Goal: Task Accomplishment & Management: Use online tool/utility

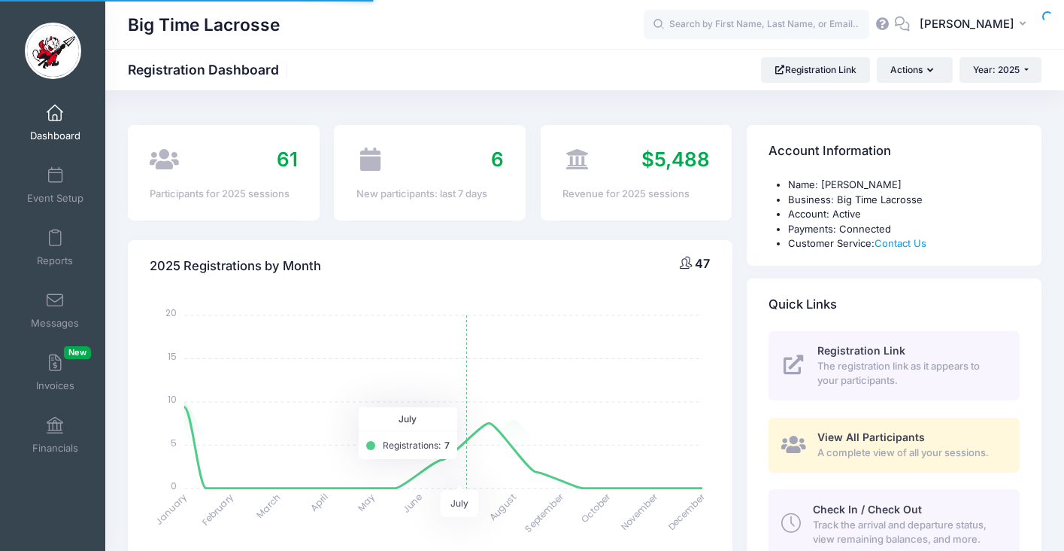
select select
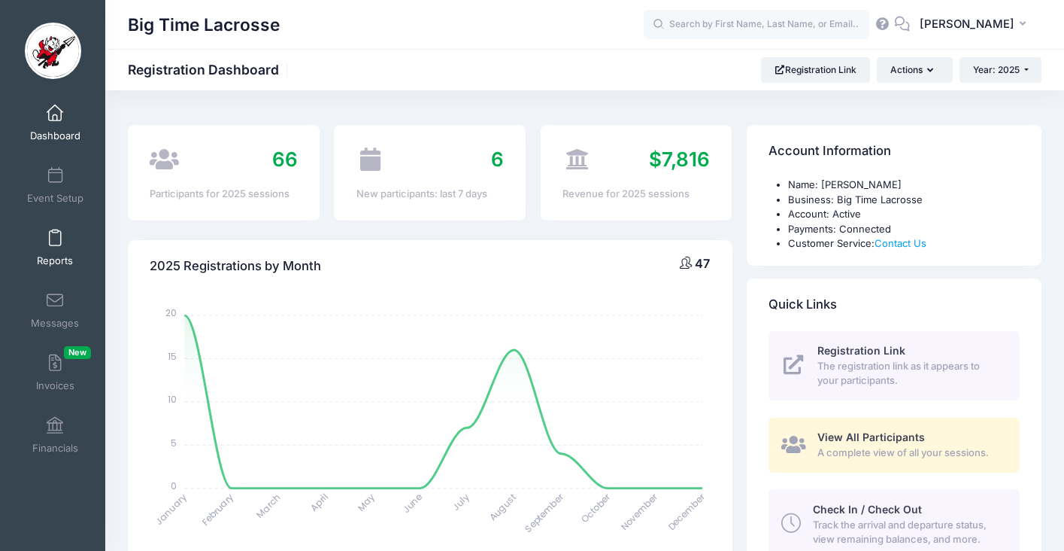
click at [53, 249] on link "Reports" at bounding box center [55, 247] width 71 height 53
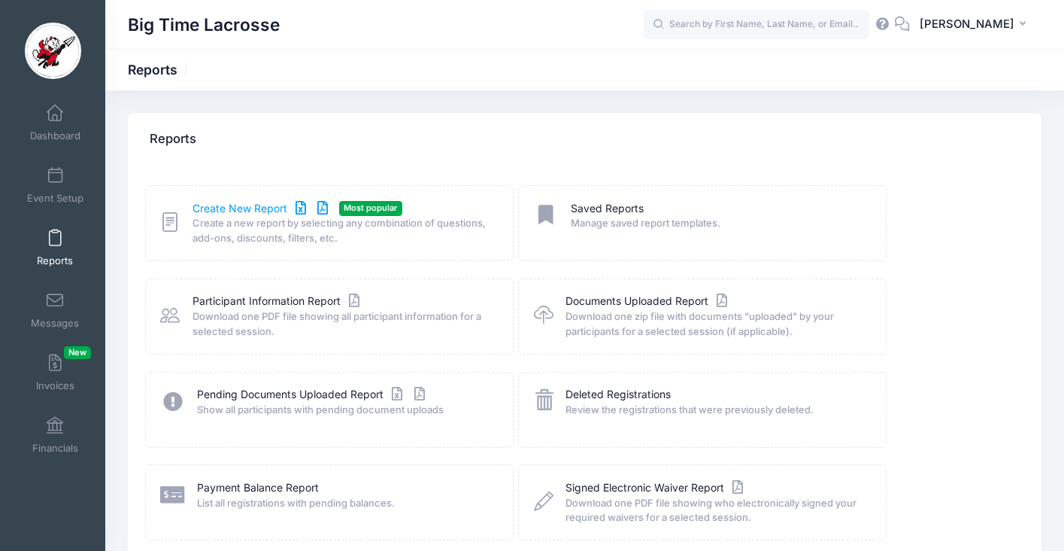
click at [266, 207] on link "Create New Report" at bounding box center [263, 209] width 140 height 16
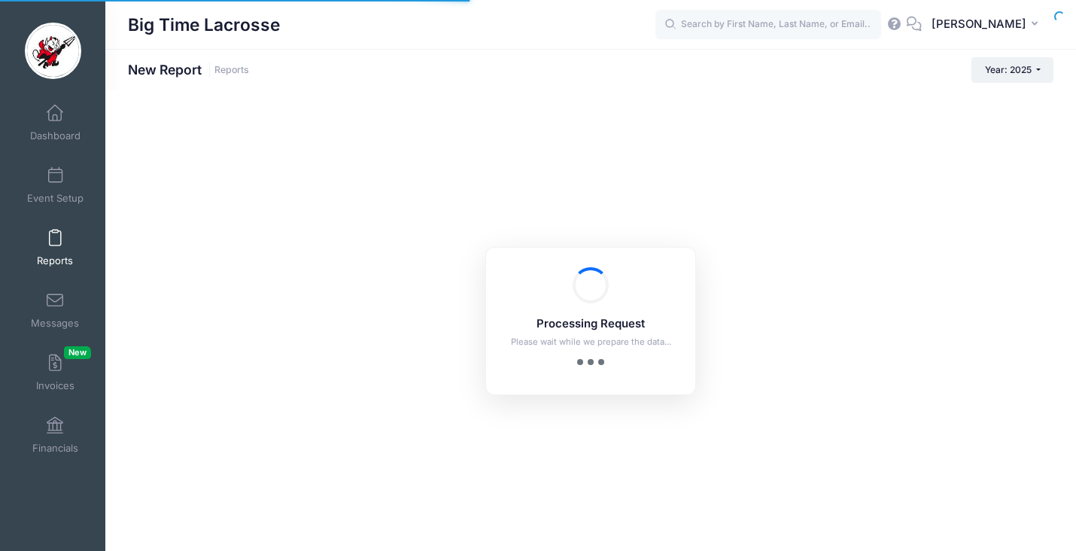
checkbox input "true"
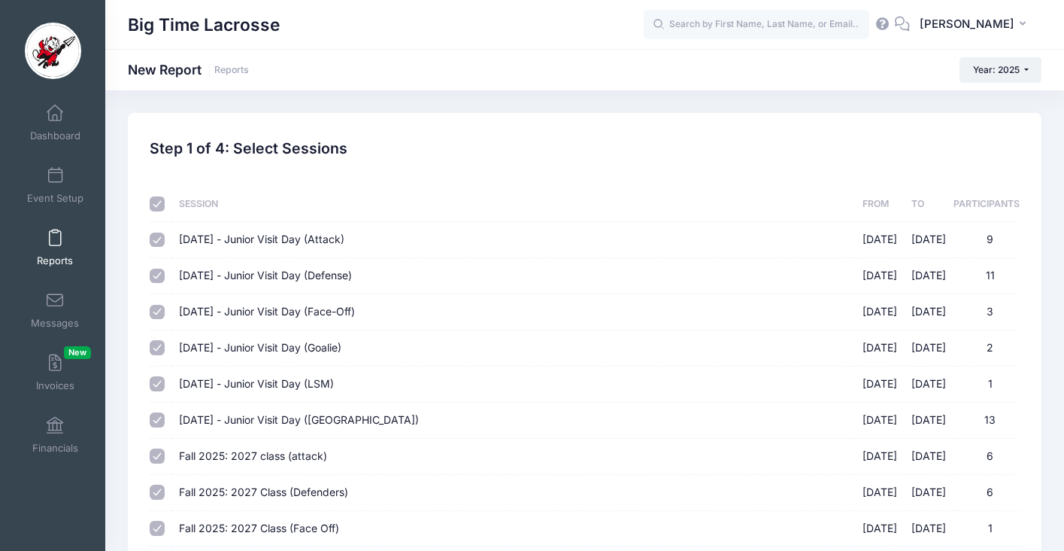
click at [156, 199] on input "checkbox" at bounding box center [157, 203] width 15 height 15
checkbox input "false"
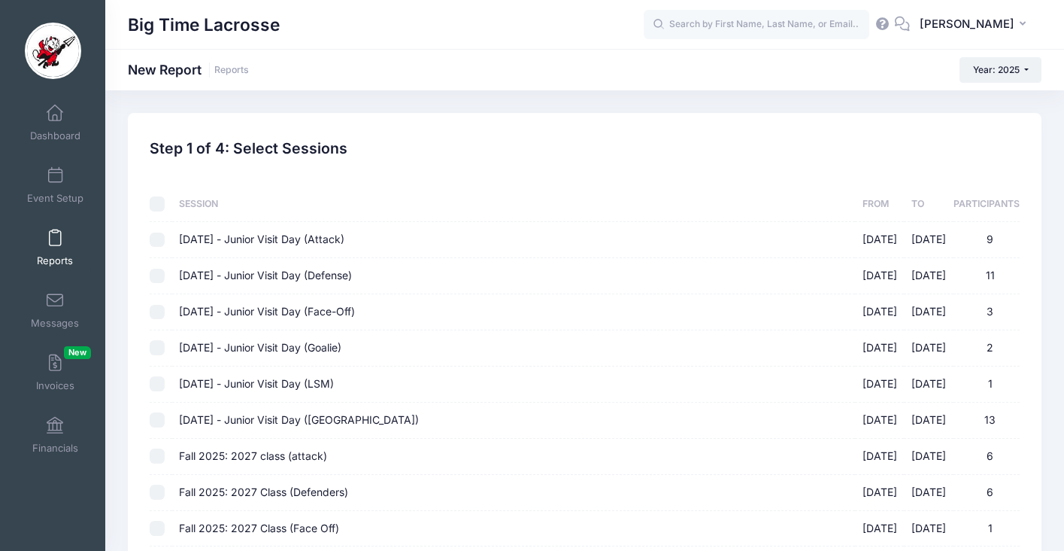
checkbox input "false"
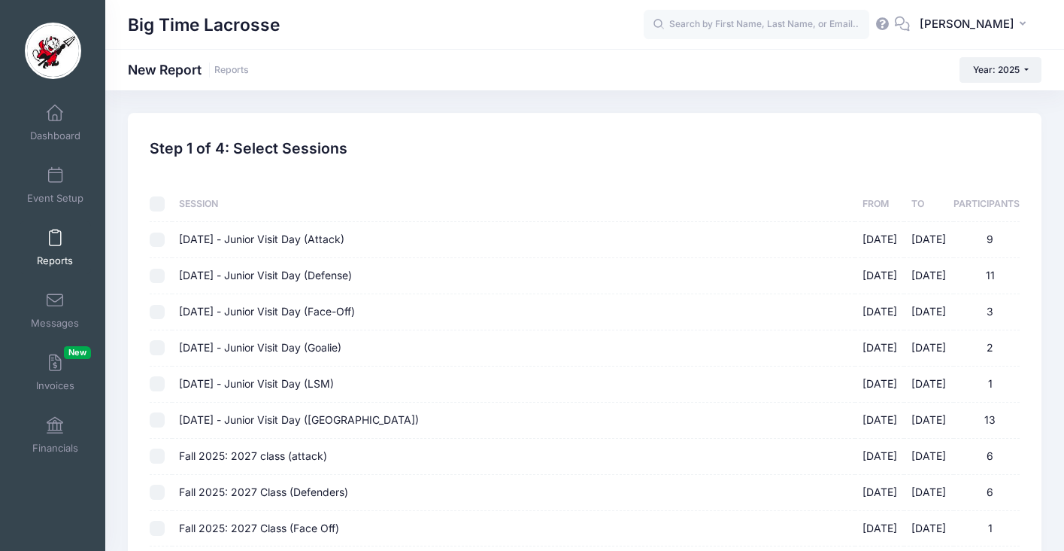
checkbox input "false"
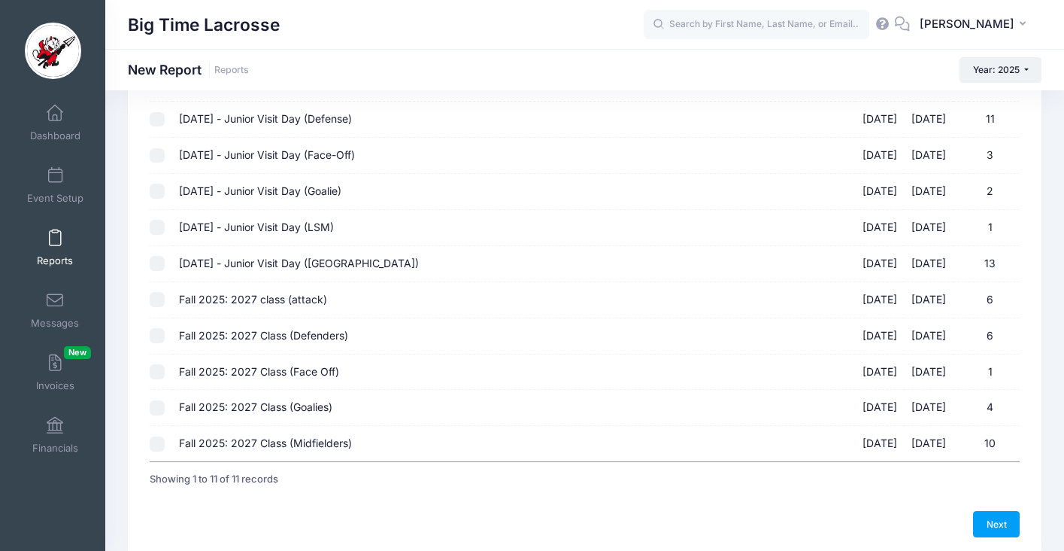
click at [159, 299] on input "Fall 2025: 2027 class (attack) [DATE] - [DATE] 6" at bounding box center [157, 299] width 15 height 15
checkbox input "true"
click at [159, 339] on input "Fall 2025: 2027 Class (Defenders) [DATE] - [DATE] 6" at bounding box center [157, 335] width 15 height 15
checkbox input "true"
click at [156, 366] on input "Fall 2025: 2027 Class (Face Off) [DATE] - [DATE] 1" at bounding box center [157, 371] width 15 height 15
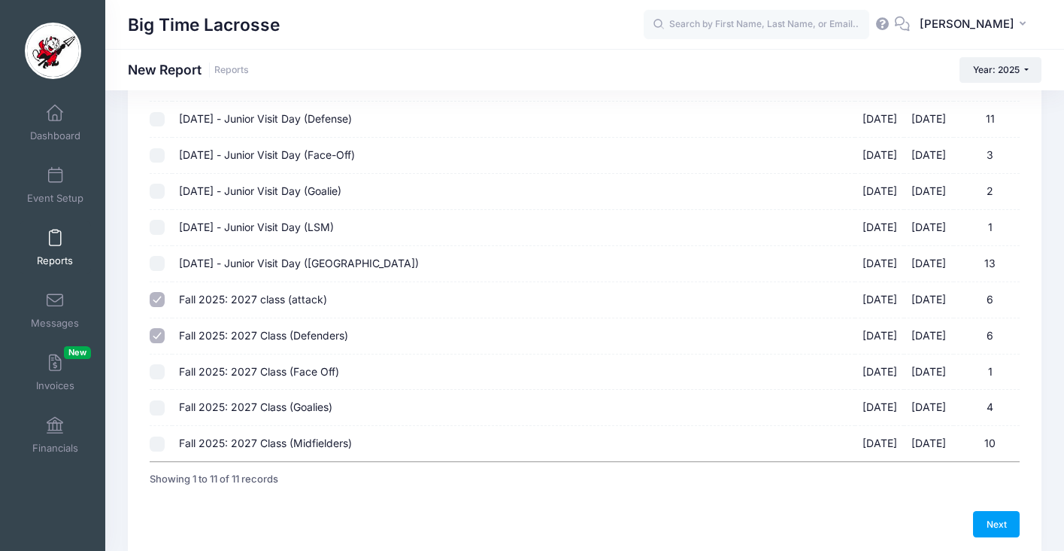
checkbox input "true"
click at [157, 405] on input "Fall 2025: 2027 Class (Goalies) [DATE] - [DATE] 4" at bounding box center [157, 407] width 15 height 15
checkbox input "true"
click at [159, 442] on input "Fall 2025: 2027 Class (Midfielders) [DATE] - [DATE] 10" at bounding box center [157, 443] width 15 height 15
checkbox input "true"
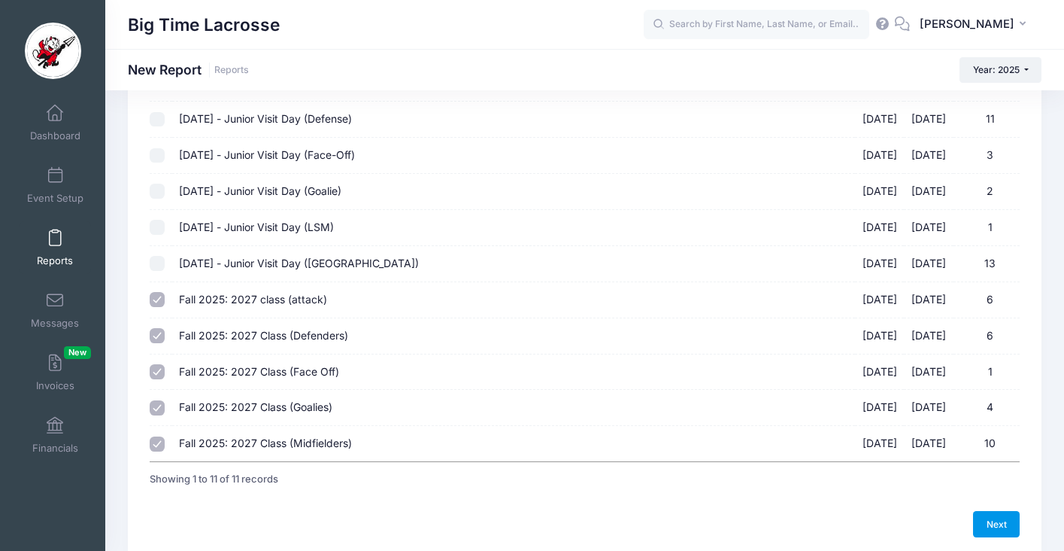
click at [1003, 524] on link "Next" at bounding box center [996, 524] width 47 height 26
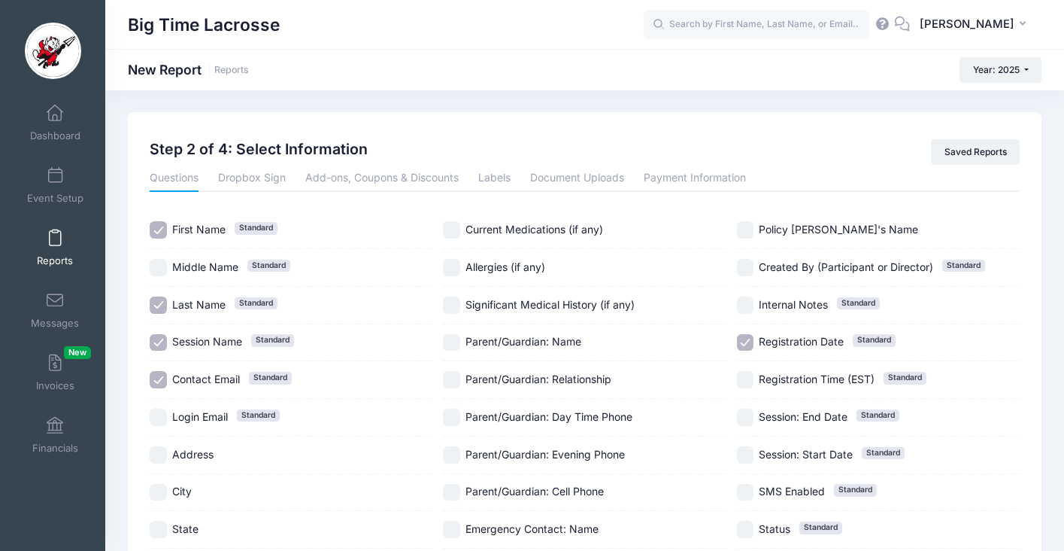
scroll to position [0, 0]
click at [159, 340] on input "Session Name Standard" at bounding box center [158, 343] width 17 height 17
checkbox input "false"
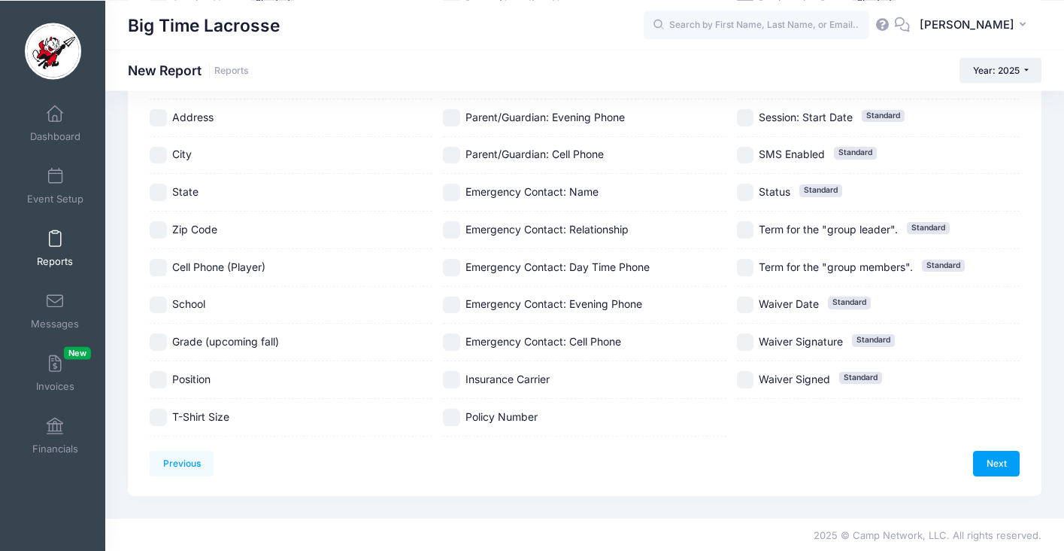
scroll to position [340, 0]
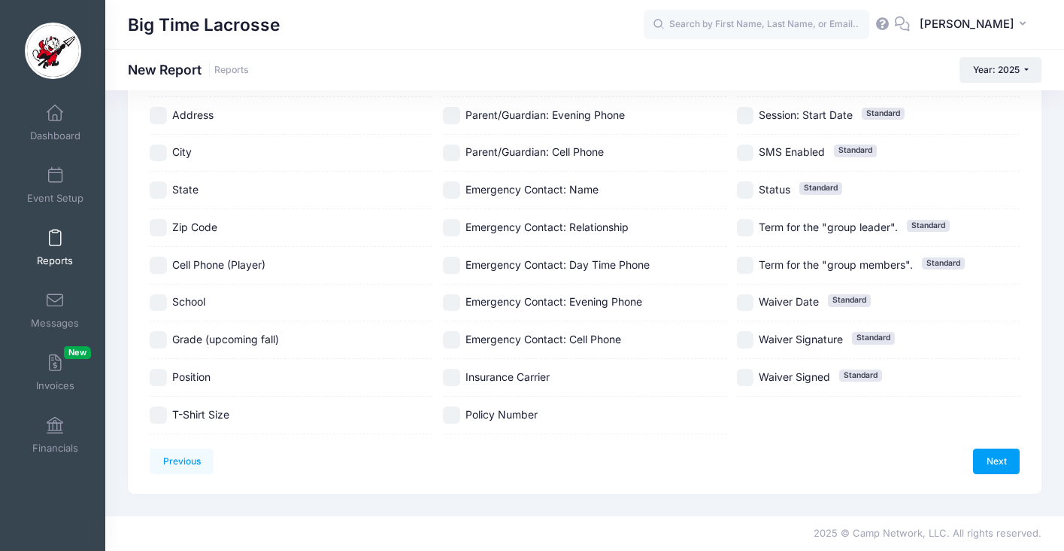
click at [153, 299] on input "School" at bounding box center [158, 302] width 17 height 17
checkbox input "true"
click at [162, 375] on input "Position" at bounding box center [158, 377] width 17 height 17
checkbox input "true"
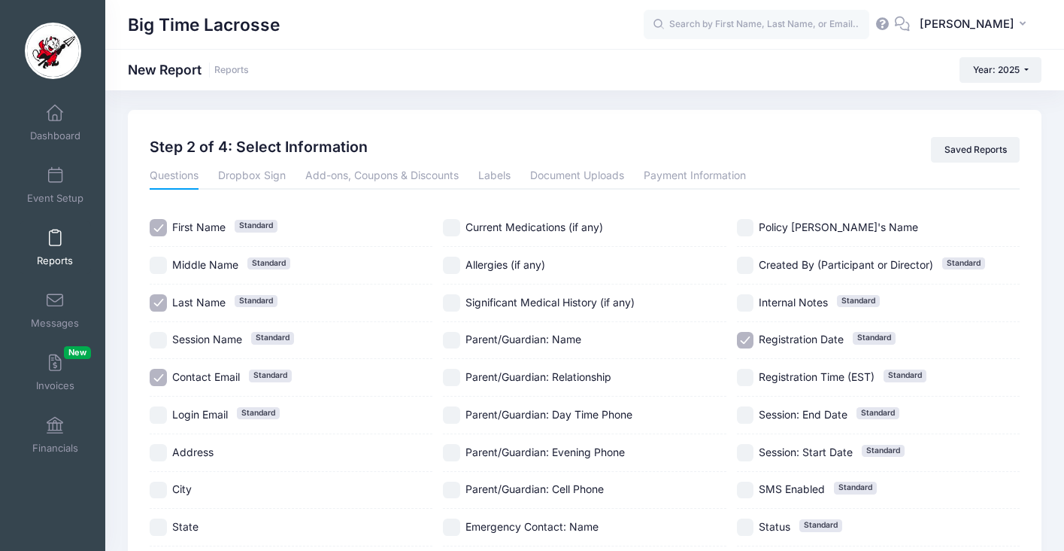
click at [744, 341] on input "Registration Date Standard" at bounding box center [745, 340] width 17 height 17
checkbox input "false"
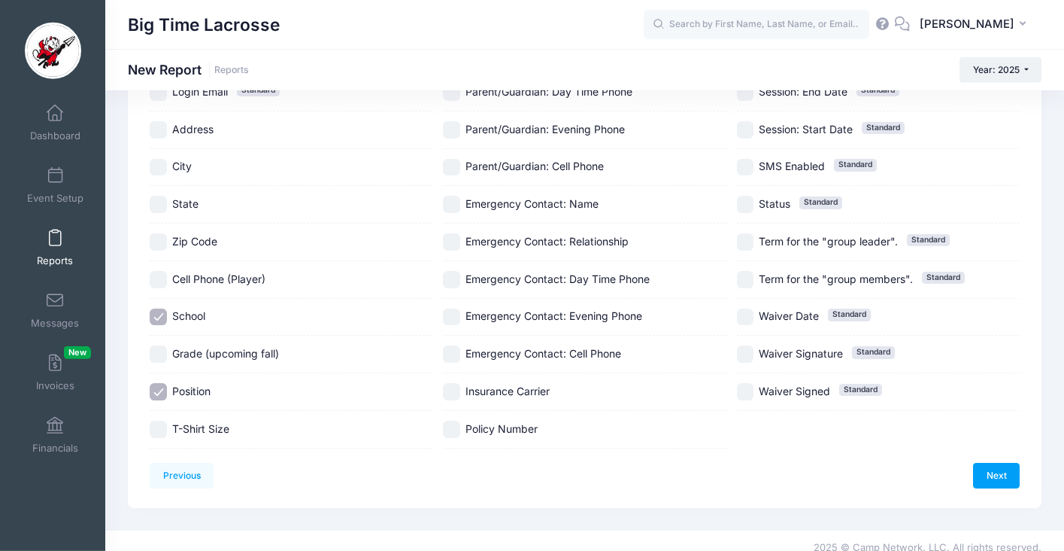
scroll to position [340, 0]
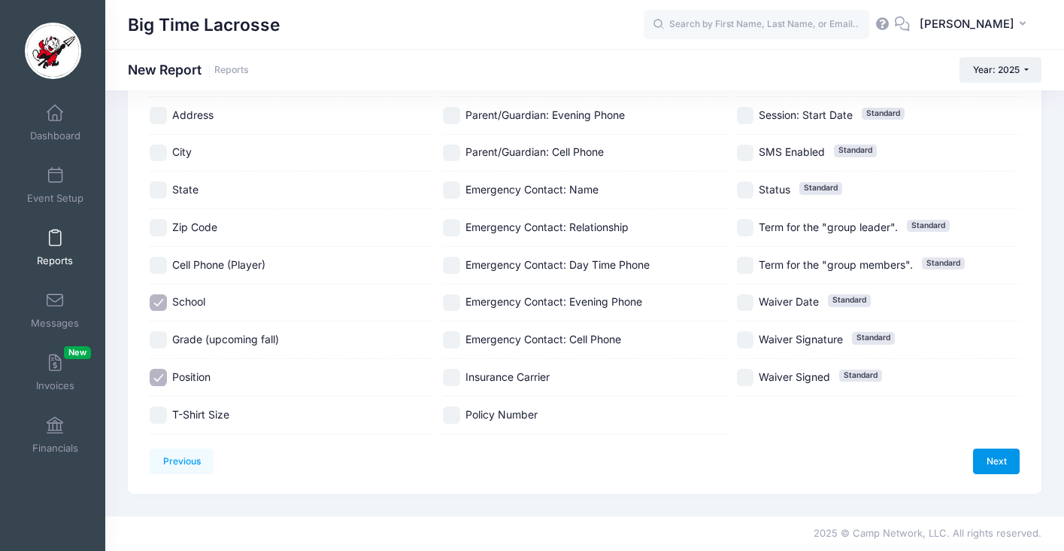
click at [1006, 459] on link "Next" at bounding box center [996, 461] width 47 height 26
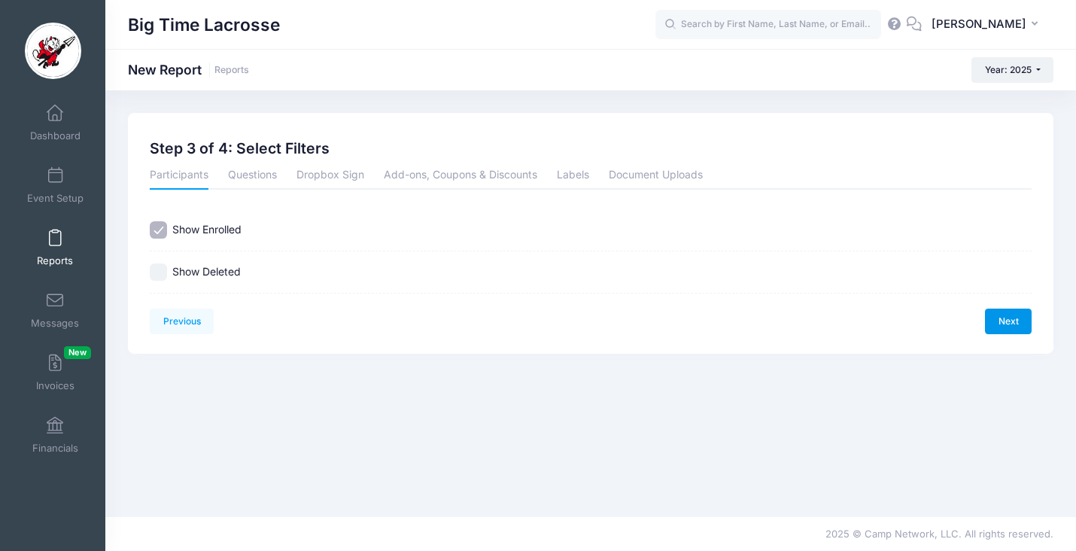
click at [1010, 317] on link "Next" at bounding box center [1008, 321] width 47 height 26
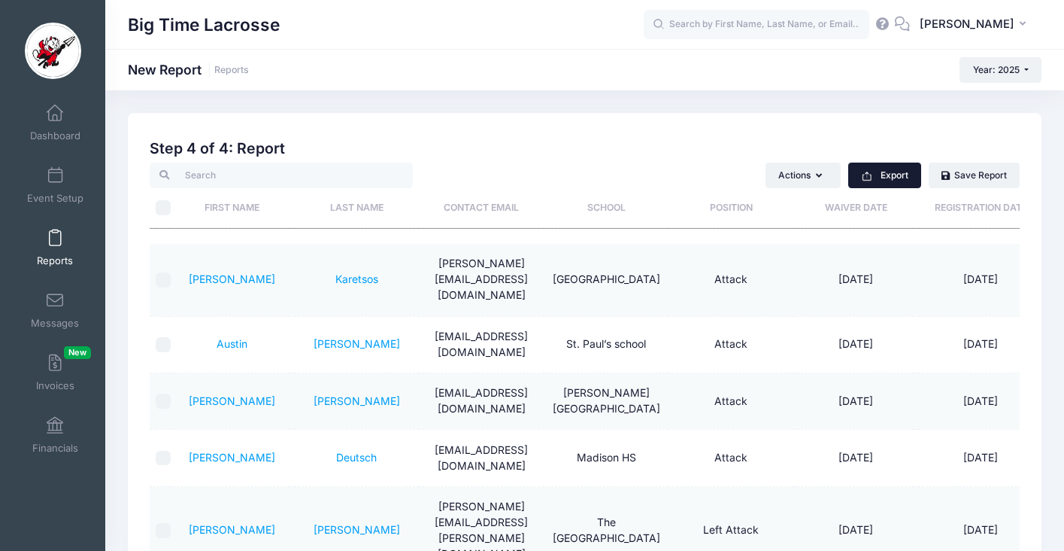
click at [894, 179] on button "Export" at bounding box center [885, 175] width 73 height 26
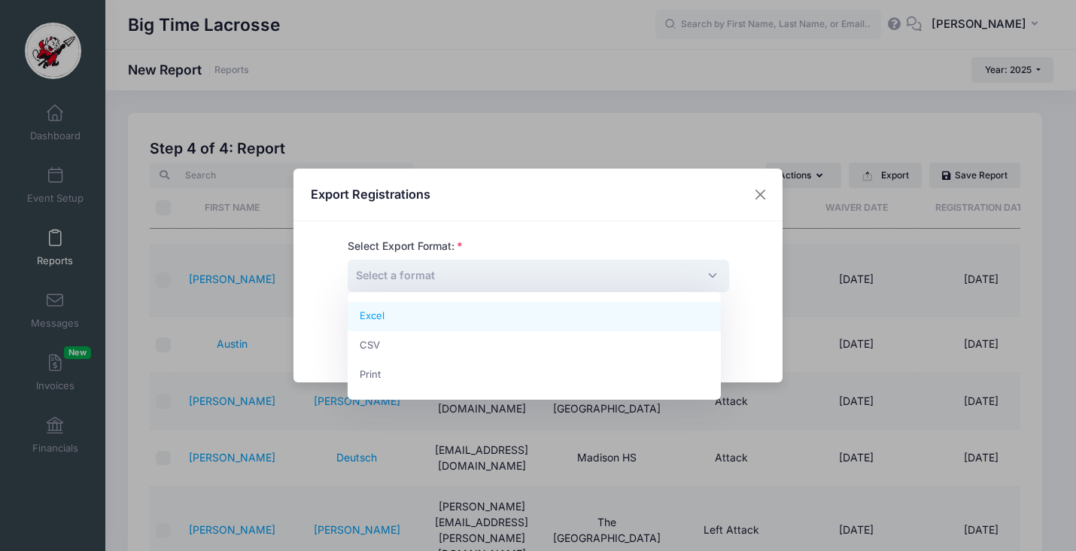
click at [624, 271] on span "Select a format" at bounding box center [538, 276] width 381 height 32
select select "excel"
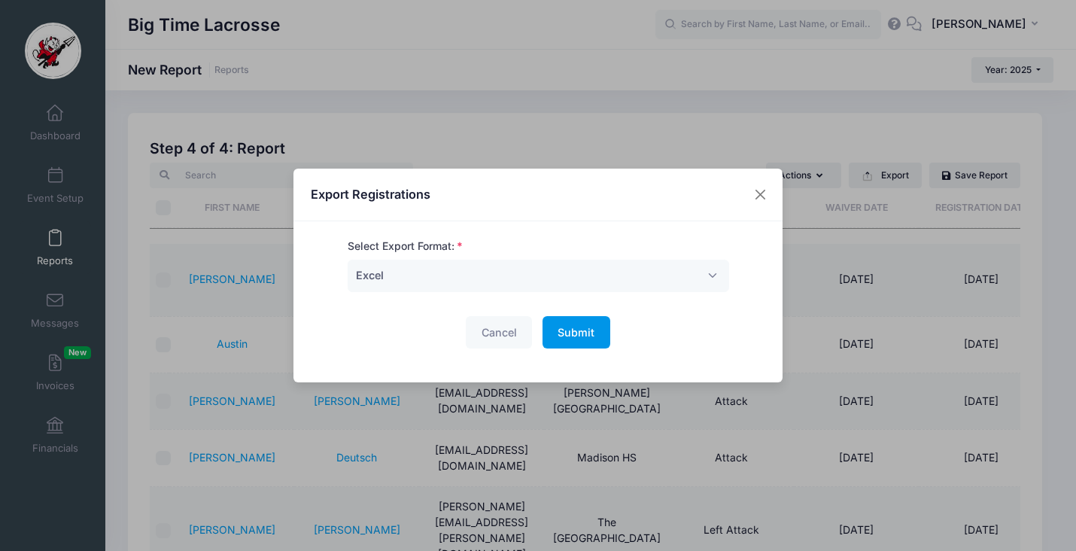
click at [557, 330] on span "Submit" at bounding box center [575, 332] width 37 height 13
